Goal: Register for event/course

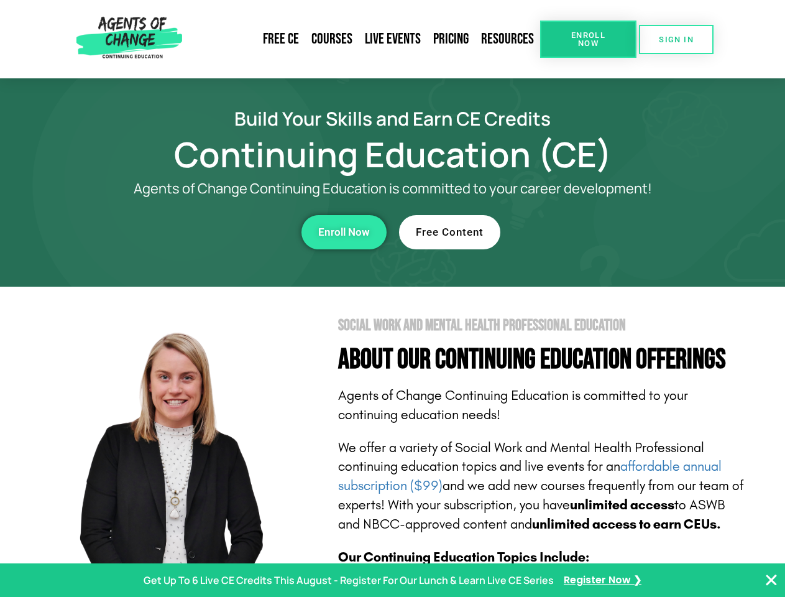
click at [392, 298] on section "Social Work and Mental Health Professional Education About Our Continuing Educa…" at bounding box center [392, 548] width 785 height 522
click at [588, 39] on span "Enroll Now" at bounding box center [588, 39] width 57 height 16
click at [676, 39] on span "SIGN IN" at bounding box center [676, 39] width 35 height 8
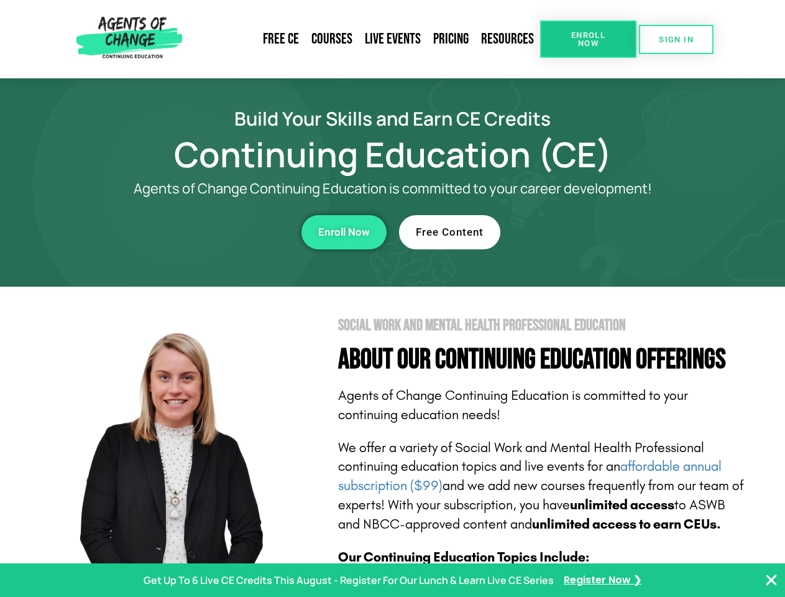
click at [216, 232] on div "Enroll Now" at bounding box center [216, 232] width 342 height 34
click at [344, 232] on span "Enroll Now" at bounding box center [344, 232] width 52 height 11
click at [570, 232] on div "Free Content" at bounding box center [570, 232] width 342 height 34
